Goal: Task Accomplishment & Management: Manage account settings

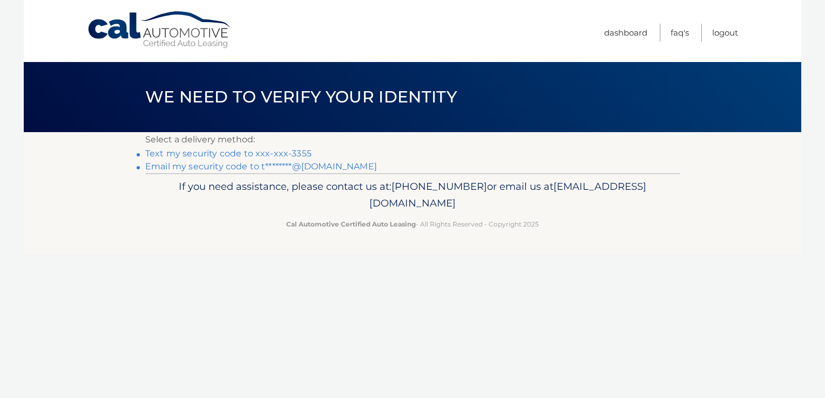
click at [207, 152] on link "Text my security code to xxx-xxx-3355" at bounding box center [228, 153] width 166 height 10
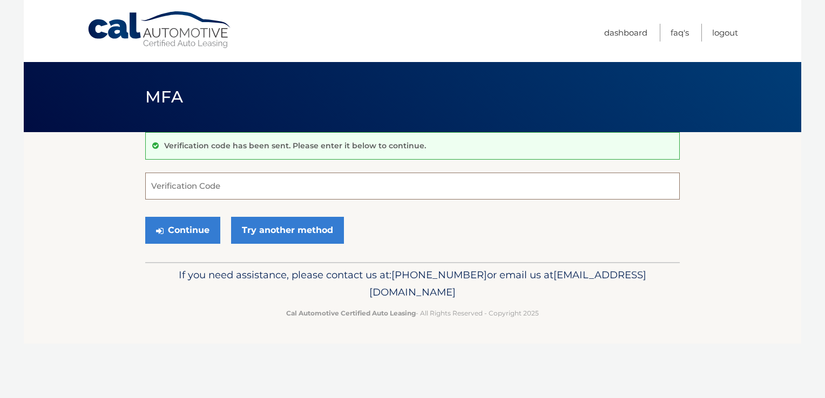
click at [173, 180] on input "Verification Code" at bounding box center [412, 186] width 534 height 27
type input "990168"
click at [203, 229] on button "Continue" at bounding box center [182, 230] width 75 height 27
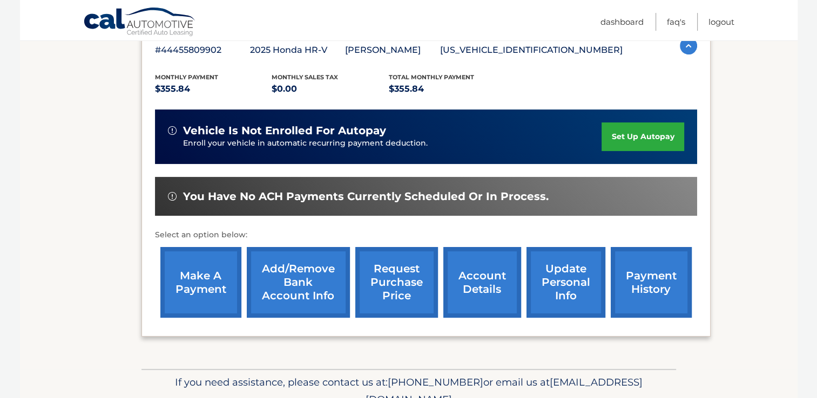
scroll to position [202, 0]
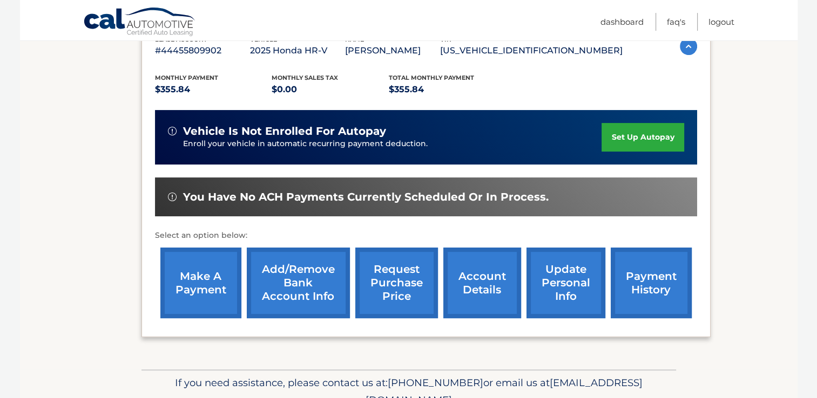
click at [194, 283] on link "make a payment" at bounding box center [200, 283] width 81 height 71
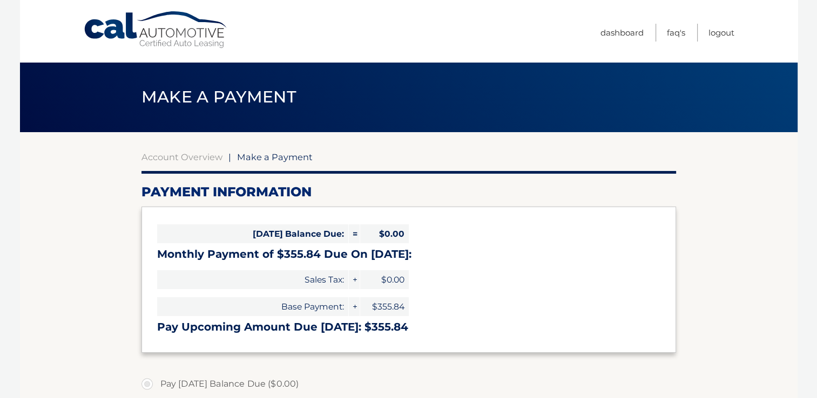
select select "YWNlNzM1OTktYTQ5NC00MzljLWE0YmYtODA1NzJjMWU3MjVm"
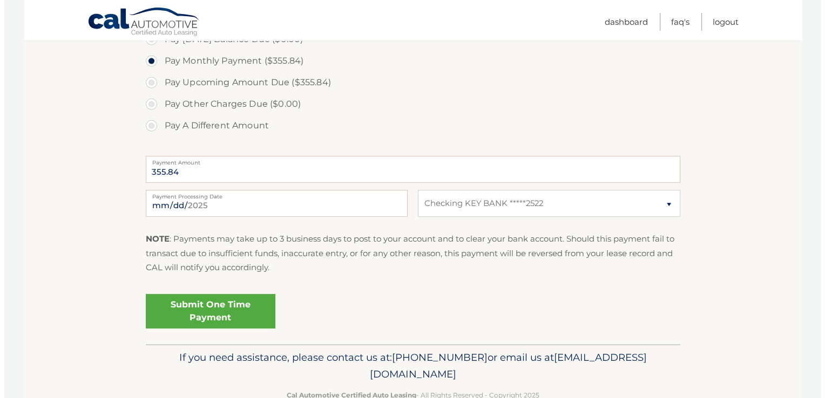
scroll to position [345, 0]
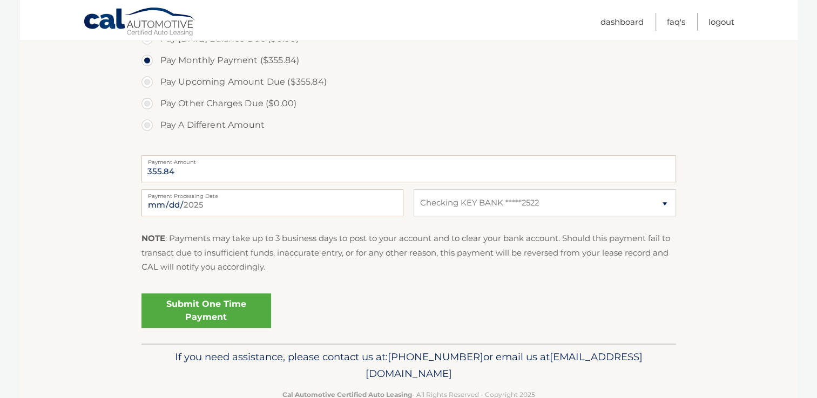
click at [213, 316] on link "Submit One Time Payment" at bounding box center [206, 311] width 130 height 35
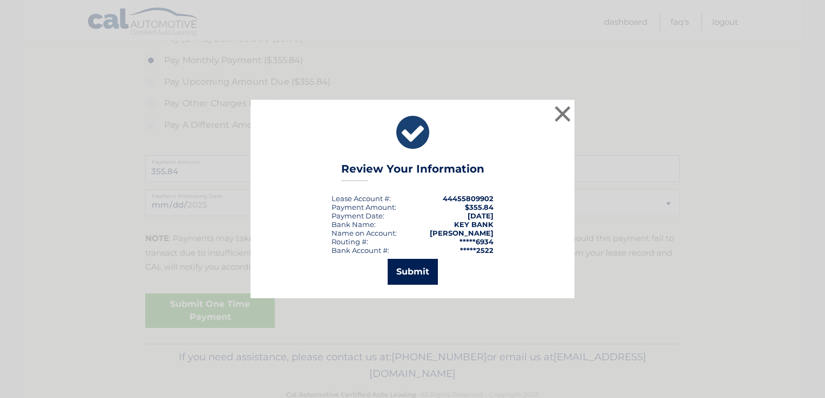
click at [409, 277] on button "Submit" at bounding box center [413, 272] width 50 height 26
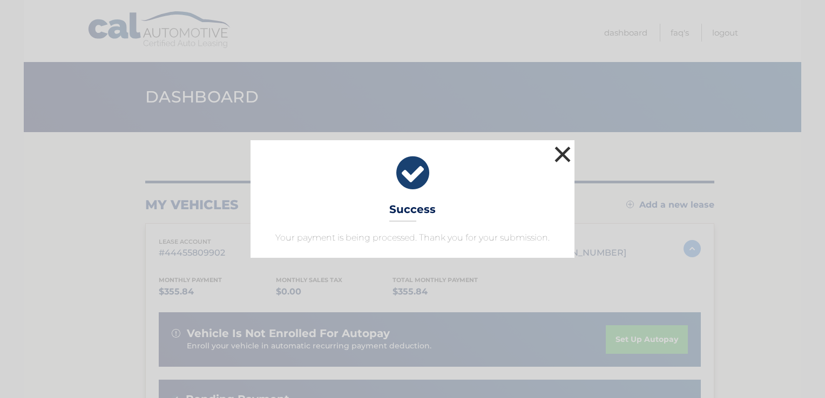
click at [561, 158] on button "×" at bounding box center [563, 155] width 22 height 22
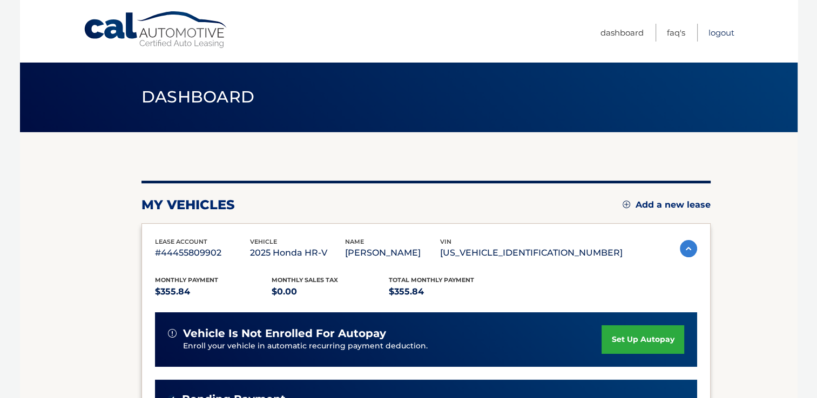
click at [714, 35] on link "Logout" at bounding box center [721, 33] width 26 height 18
